Goal: Task Accomplishment & Management: Manage account settings

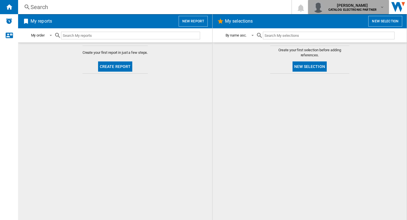
click at [341, 10] on b "CATALOG ELECTRONIC PARTNER" at bounding box center [353, 10] width 48 height 4
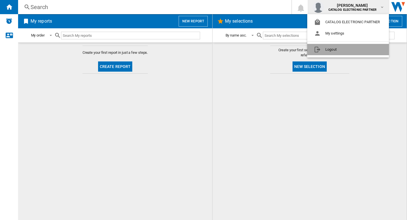
click at [341, 47] on button "Logout" at bounding box center [349, 49] width 82 height 11
